Goal: Information Seeking & Learning: Learn about a topic

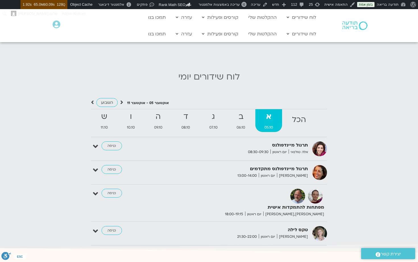
scroll to position [536, 0]
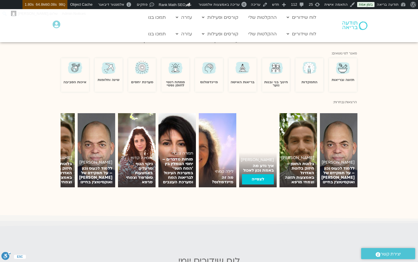
scroll to position [75, 0]
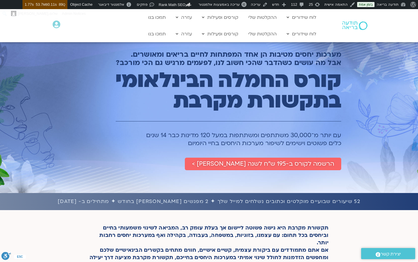
click at [254, 56] on h2 "מערכות יחסים מטיבות הן אחד המפתחות לחיים בריאים ומאושרים. אבל מה עושים כשהדבר ש…" at bounding box center [216, 58] width 251 height 17
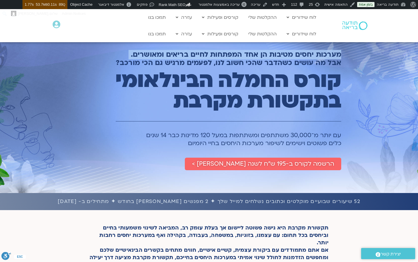
click at [254, 56] on h2 "מערכות יחסים מטיבות הן אחד המפתחות לחיים בריאים ומאושרים. אבל מה עושים כשהדבר ש…" at bounding box center [216, 58] width 251 height 17
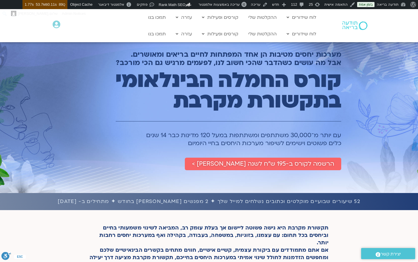
drag, startPoint x: 340, startPoint y: 56, endPoint x: 184, endPoint y: 145, distance: 179.9
click at [184, 145] on div "מערכות יחסים מטיבות הן אחד המפתחות לחיים בריאים ומאושרים. אבל מה עושים כשהדבר ש…" at bounding box center [216, 101] width 257 height 142
copy div "מערכות יחסים מטיבות הן אחד המפתחות לחיים בריאים ומאושרים. אבל מה עושים כשהדבר ש…"
